Goal: Find specific page/section: Find specific page/section

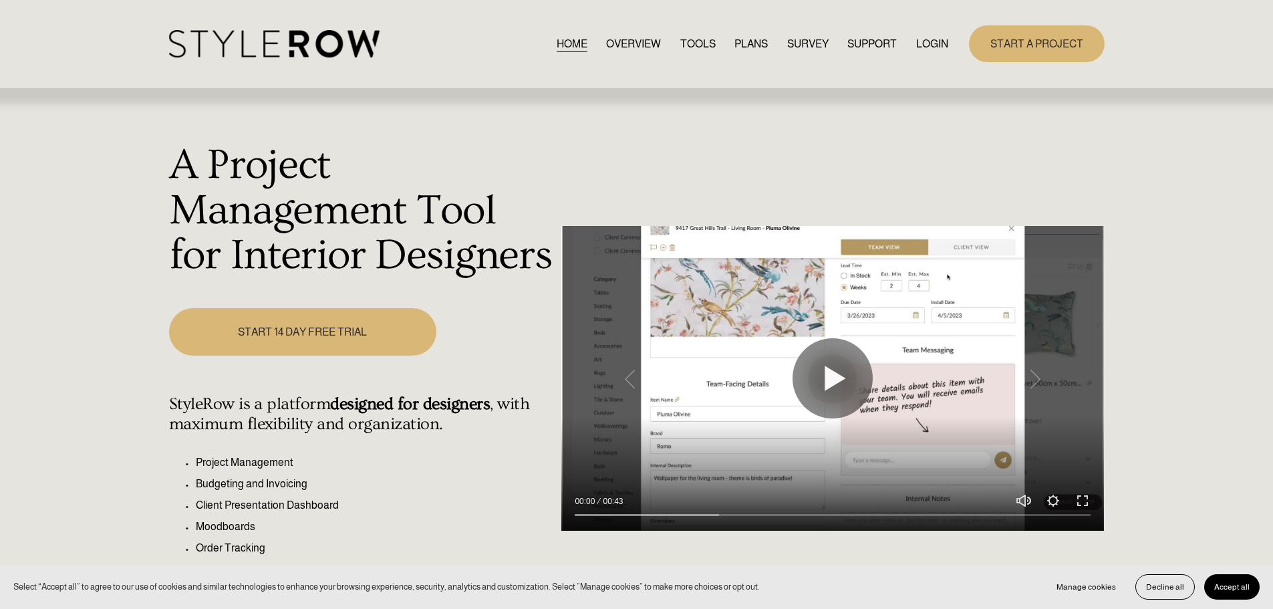
click at [932, 40] on link "LOGIN" at bounding box center [932, 44] width 32 height 18
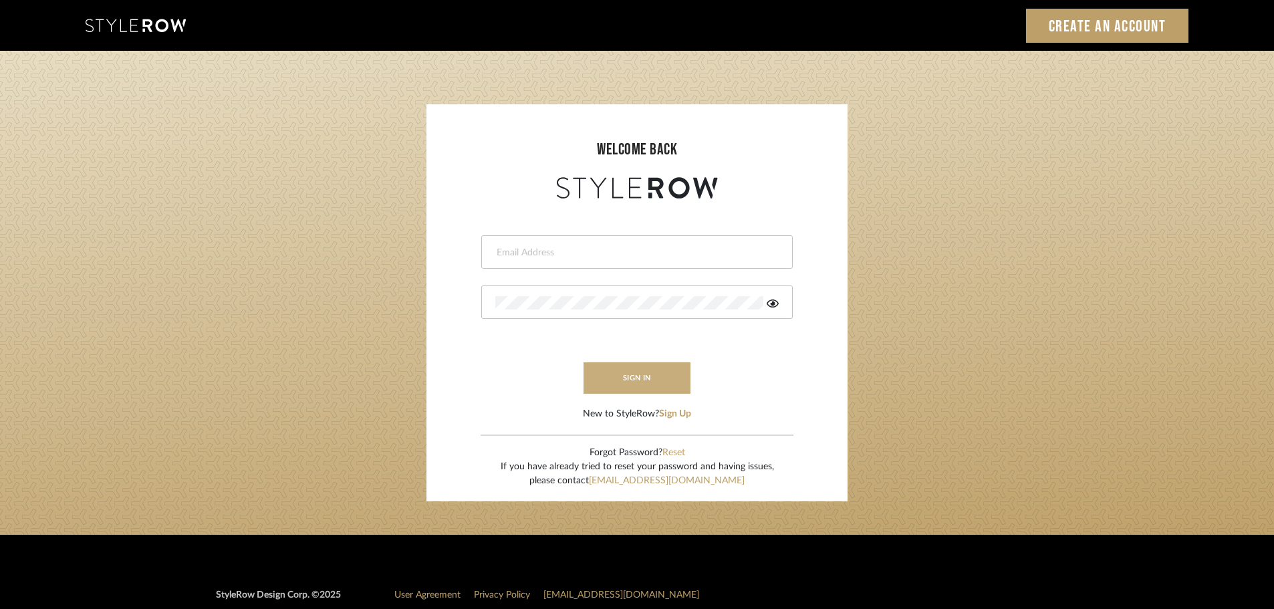
type input "beth@revisestudio.com"
click at [635, 375] on button "sign in" at bounding box center [637, 377] width 107 height 31
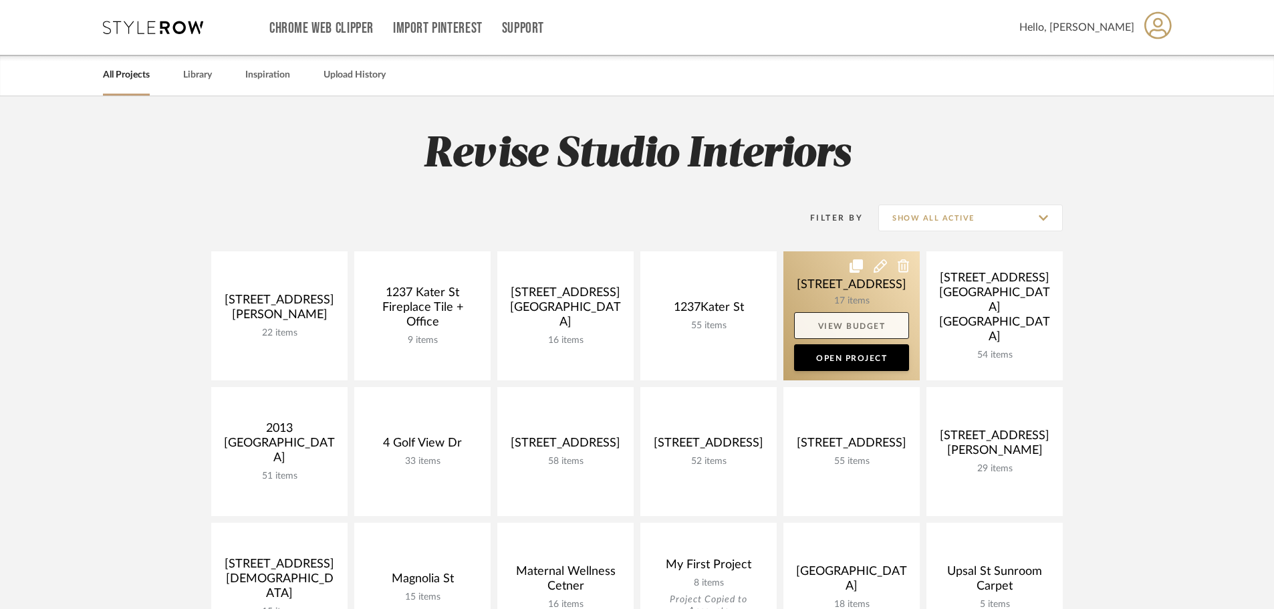
click at [855, 323] on link "View Budget" at bounding box center [851, 325] width 115 height 27
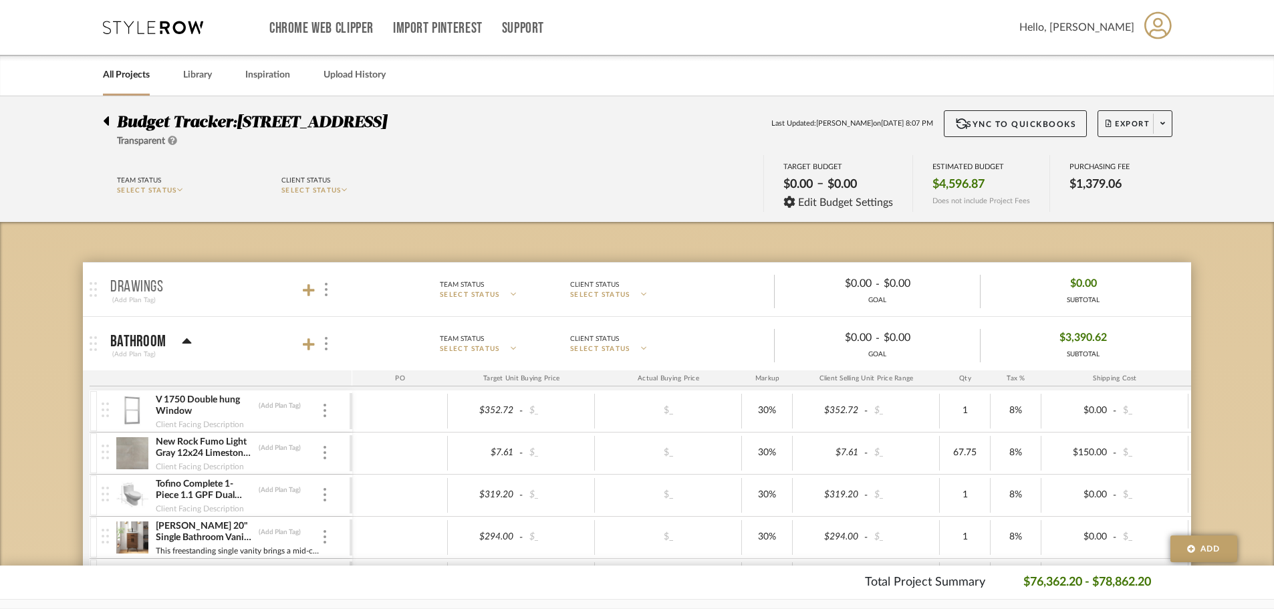
click at [103, 122] on icon at bounding box center [106, 121] width 6 height 16
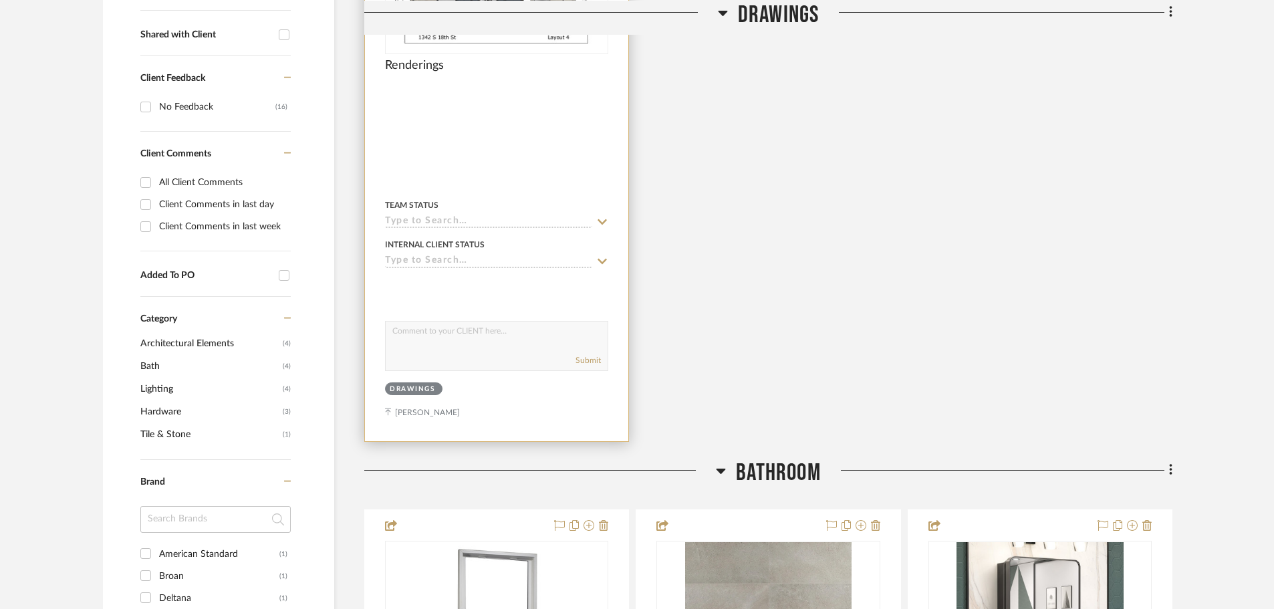
scroll to position [802, 0]
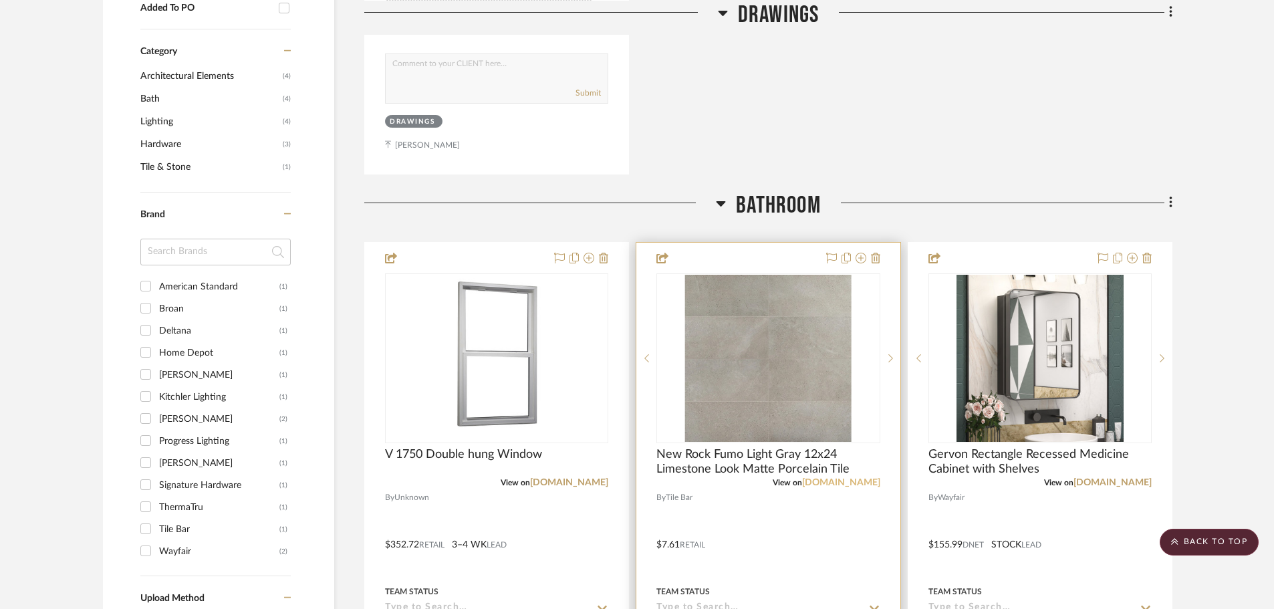
click at [858, 482] on link "[DOMAIN_NAME]" at bounding box center [841, 482] width 78 height 9
